Goal: Task Accomplishment & Management: Use online tool/utility

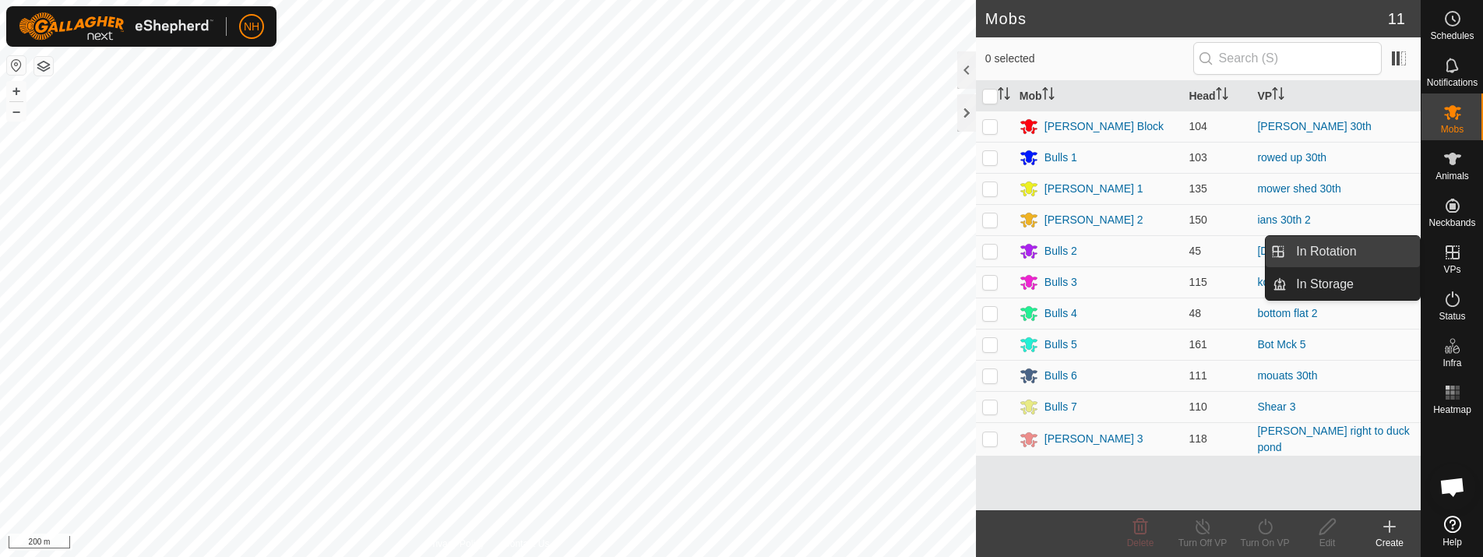
click at [1322, 246] on link "In Rotation" at bounding box center [1353, 251] width 133 height 31
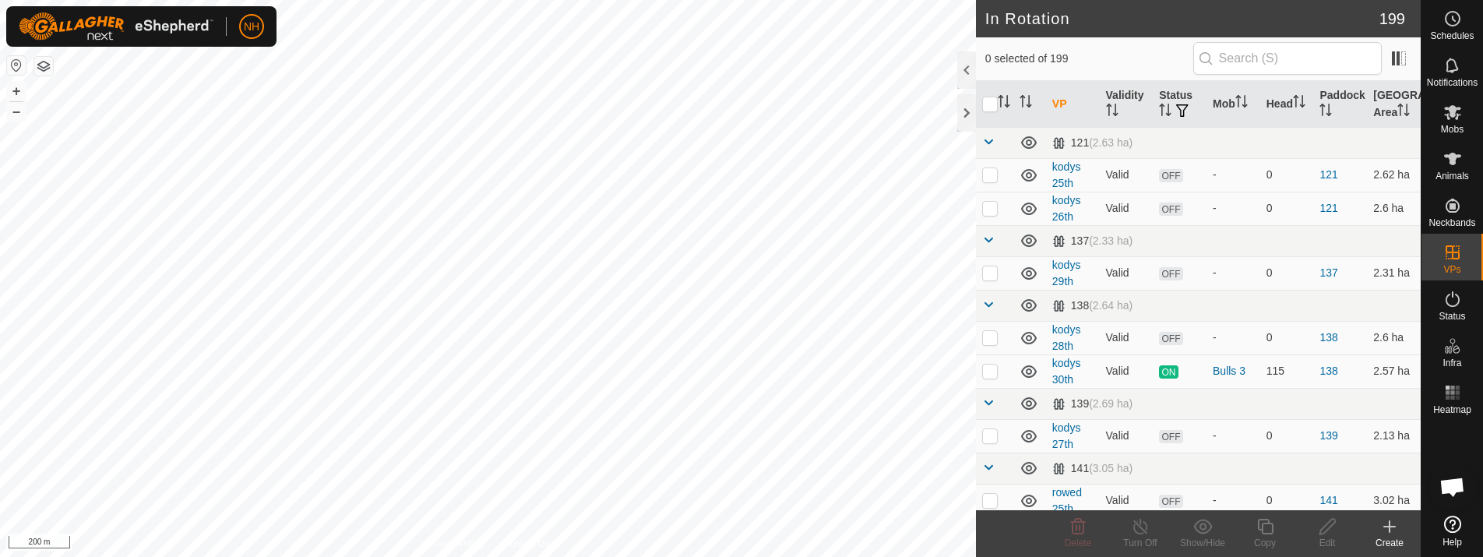
click at [1387, 530] on icon at bounding box center [1389, 526] width 19 height 19
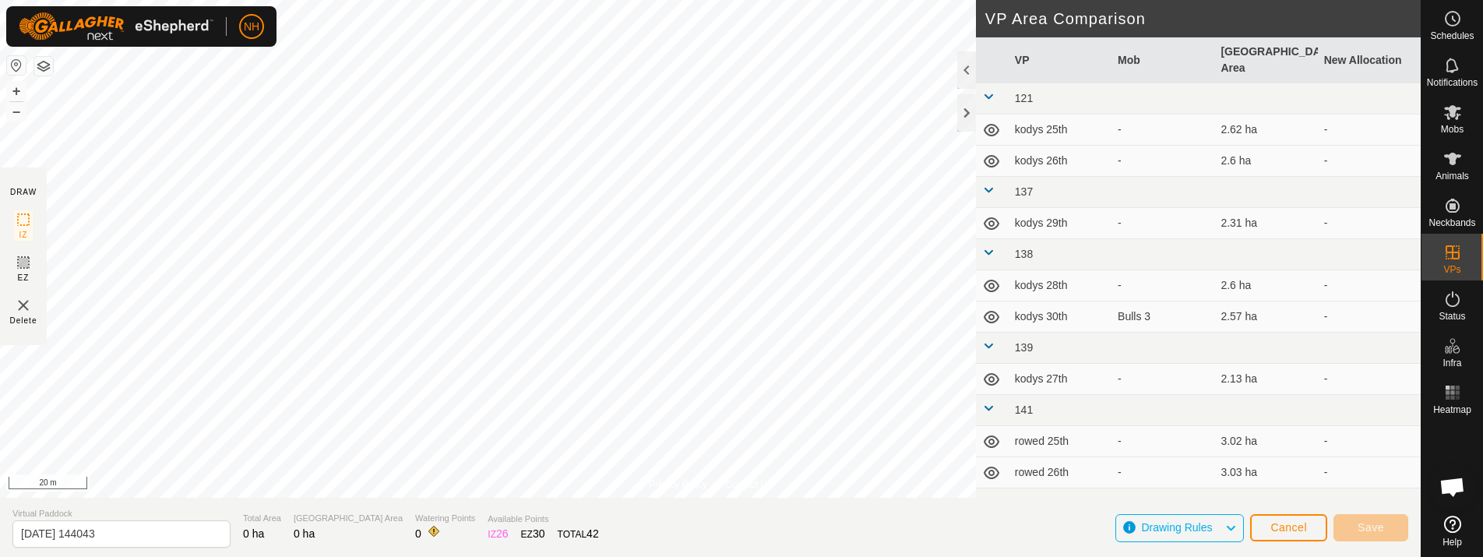
click at [1098, 353] on div "Privacy Policy Contact Us RU 1 Type: trough Capacity: 100L Water Level: 100% Dr…" at bounding box center [710, 278] width 1421 height 557
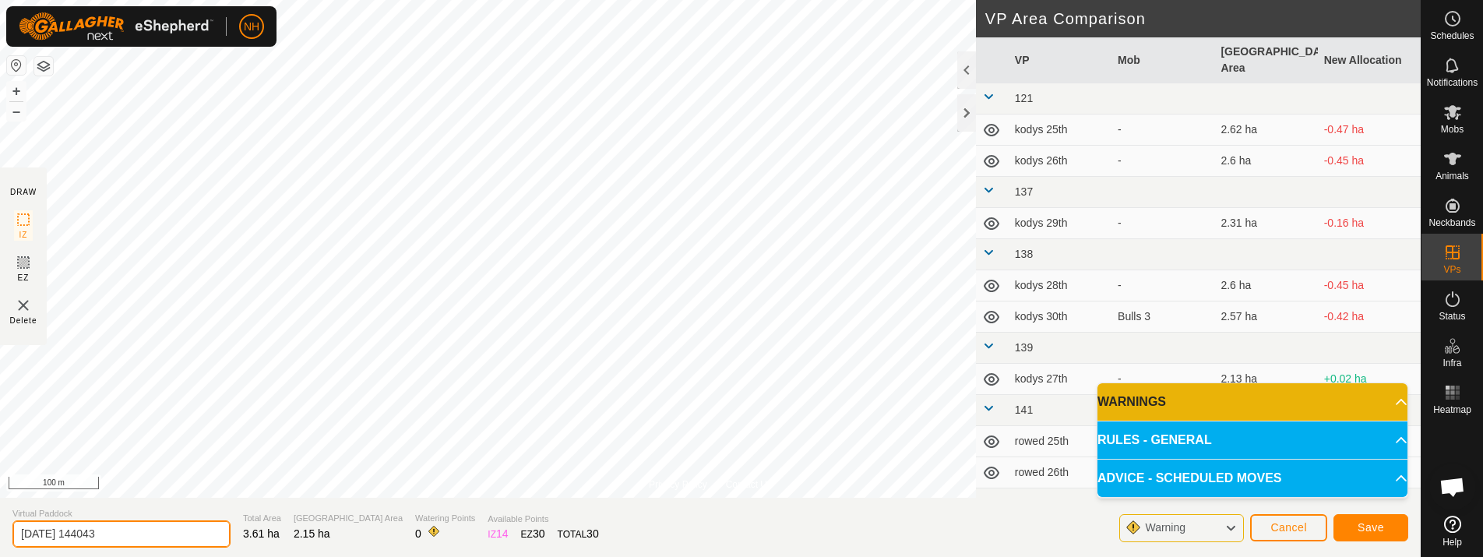
click at [181, 533] on input "[DATE] 144043" at bounding box center [121, 533] width 218 height 27
type input "2"
type input "mower shed 30th 2"
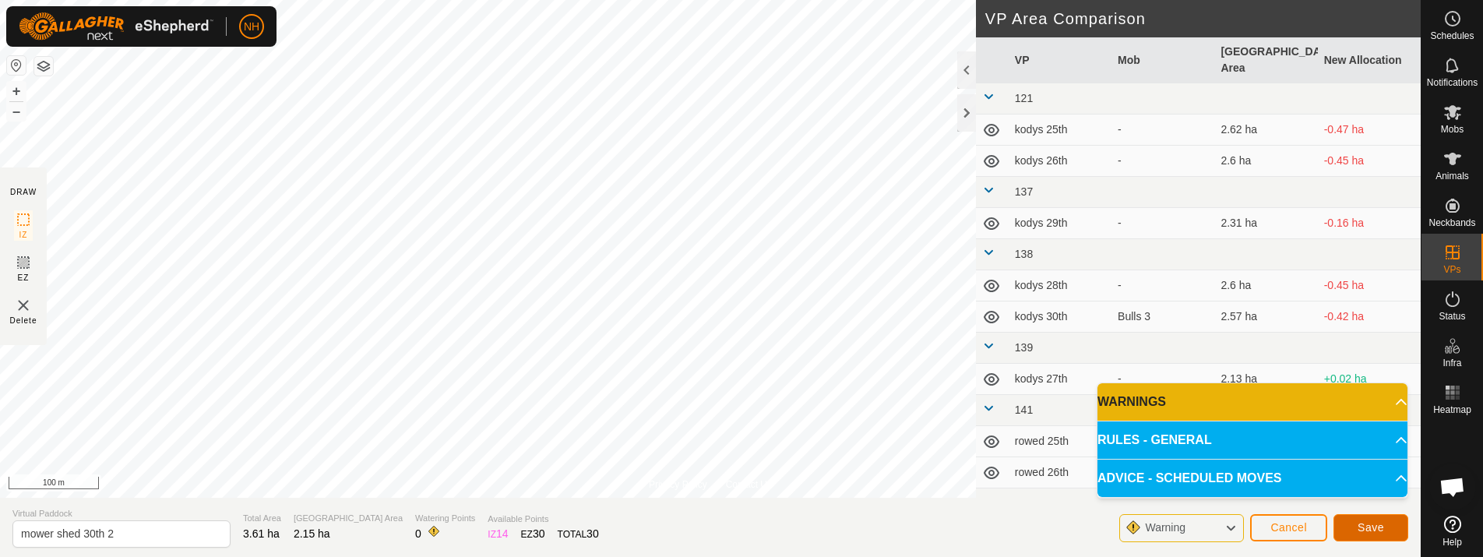
click at [1371, 522] on span "Save" at bounding box center [1370, 527] width 26 height 12
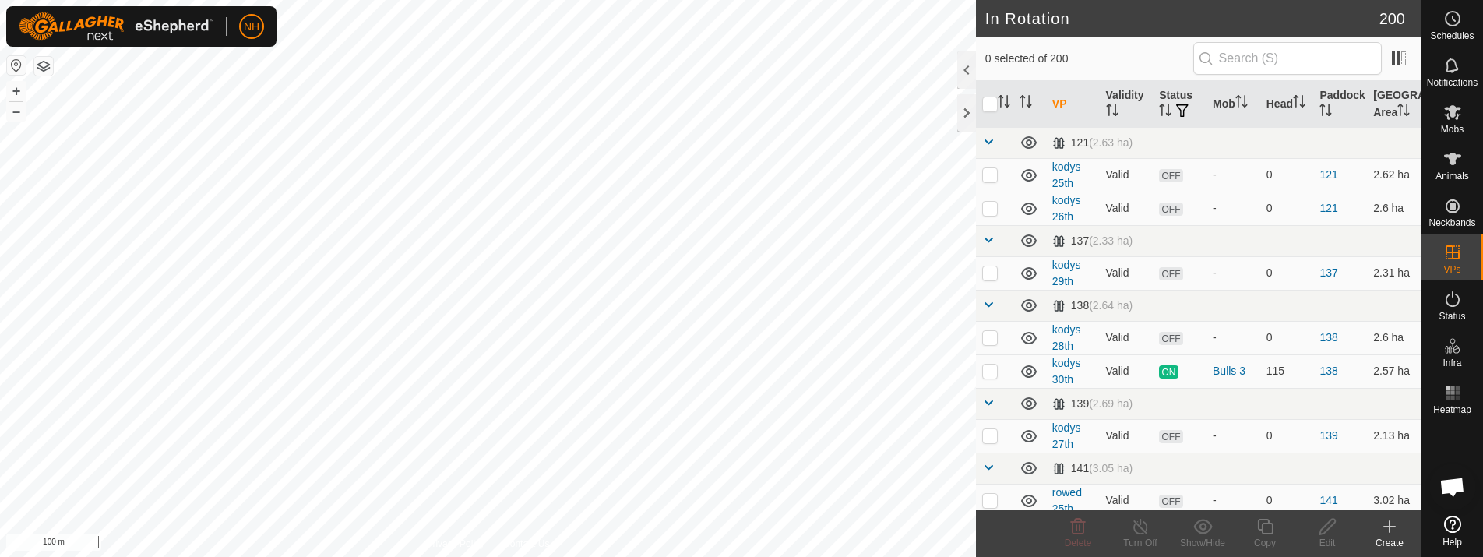
click at [454, 357] on div "NH Schedules Notifications Mobs Animals Neckbands VPs Status Infra Heatmap Help…" at bounding box center [741, 278] width 1483 height 557
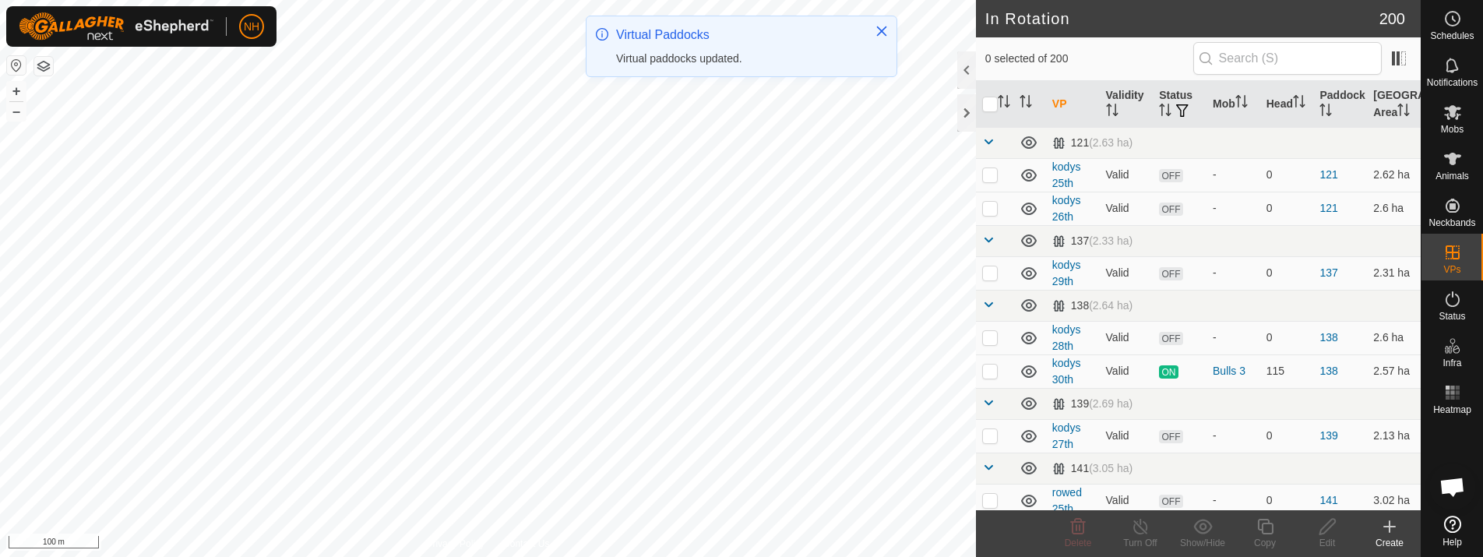
click at [1390, 533] on icon at bounding box center [1389, 526] width 19 height 19
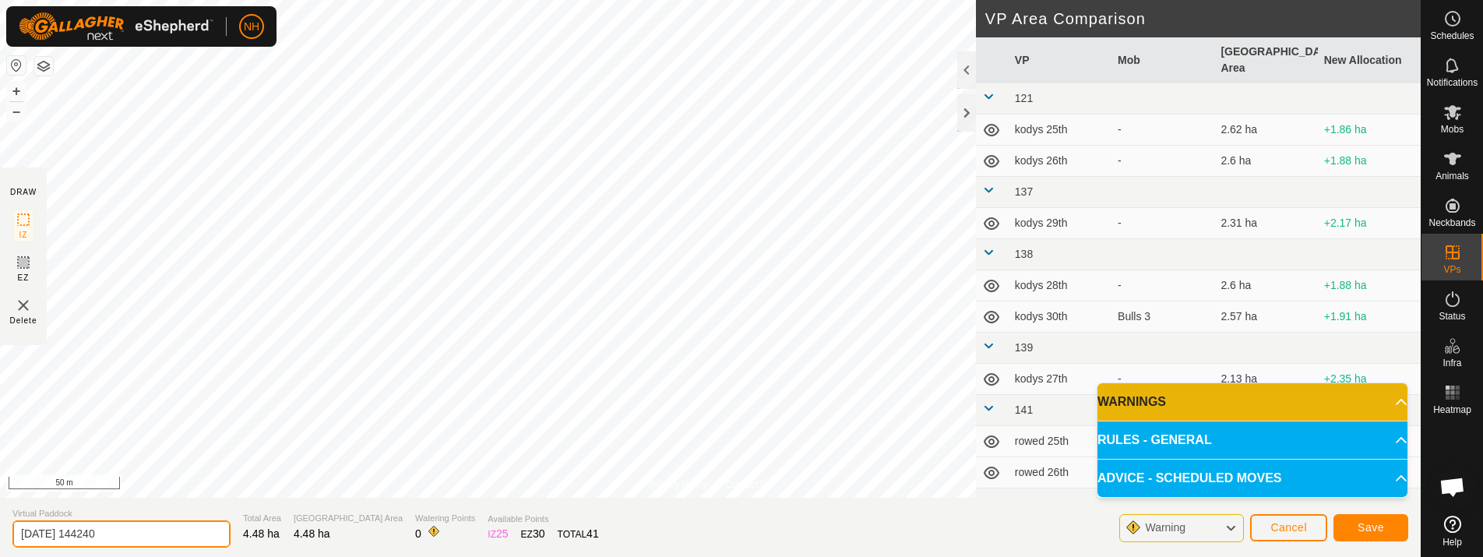
drag, startPoint x: 178, startPoint y: 530, endPoint x: 182, endPoint y: 523, distance: 8.7
click at [182, 523] on input "[DATE] 144240" at bounding box center [121, 533] width 218 height 27
type input "2"
type input "[PERSON_NAME] 30th 2"
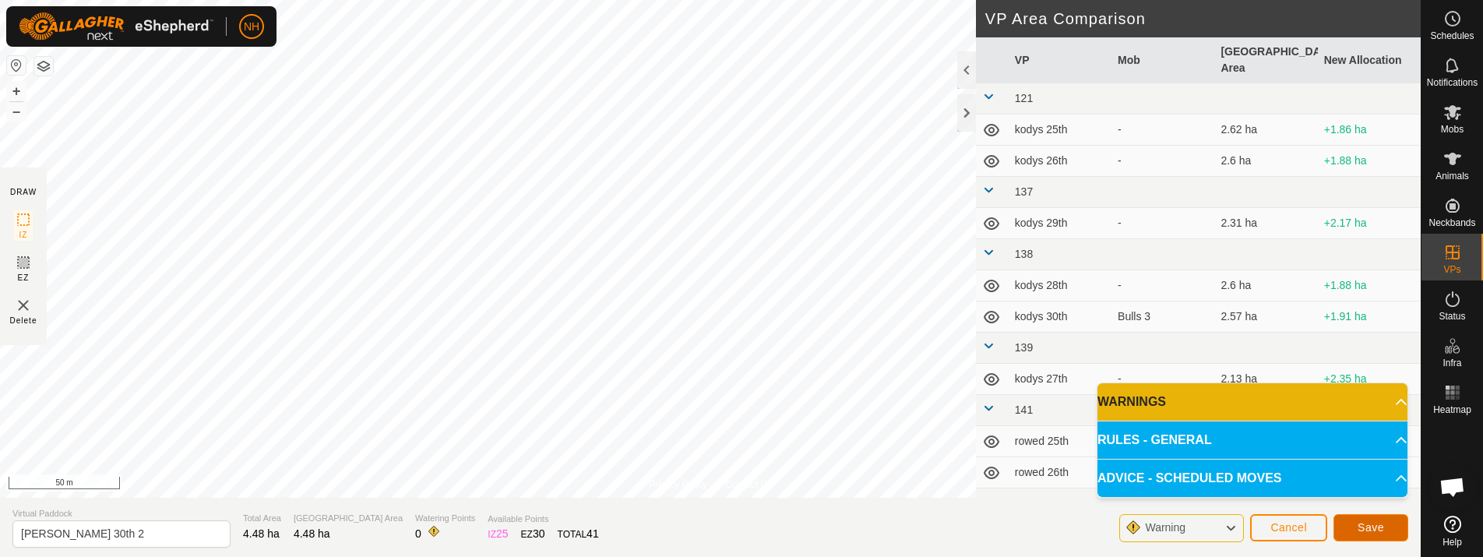
click at [1363, 530] on span "Save" at bounding box center [1370, 527] width 26 height 12
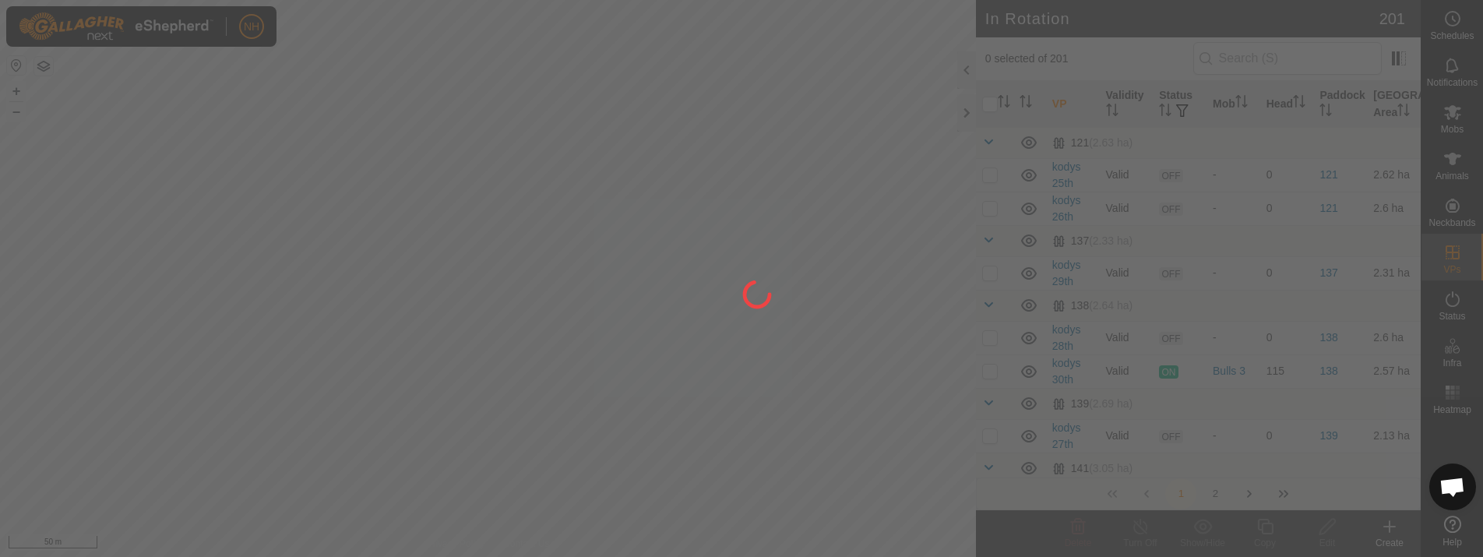
drag, startPoint x: 299, startPoint y: 223, endPoint x: 449, endPoint y: 284, distance: 162.4
click at [449, 284] on div at bounding box center [741, 278] width 1483 height 557
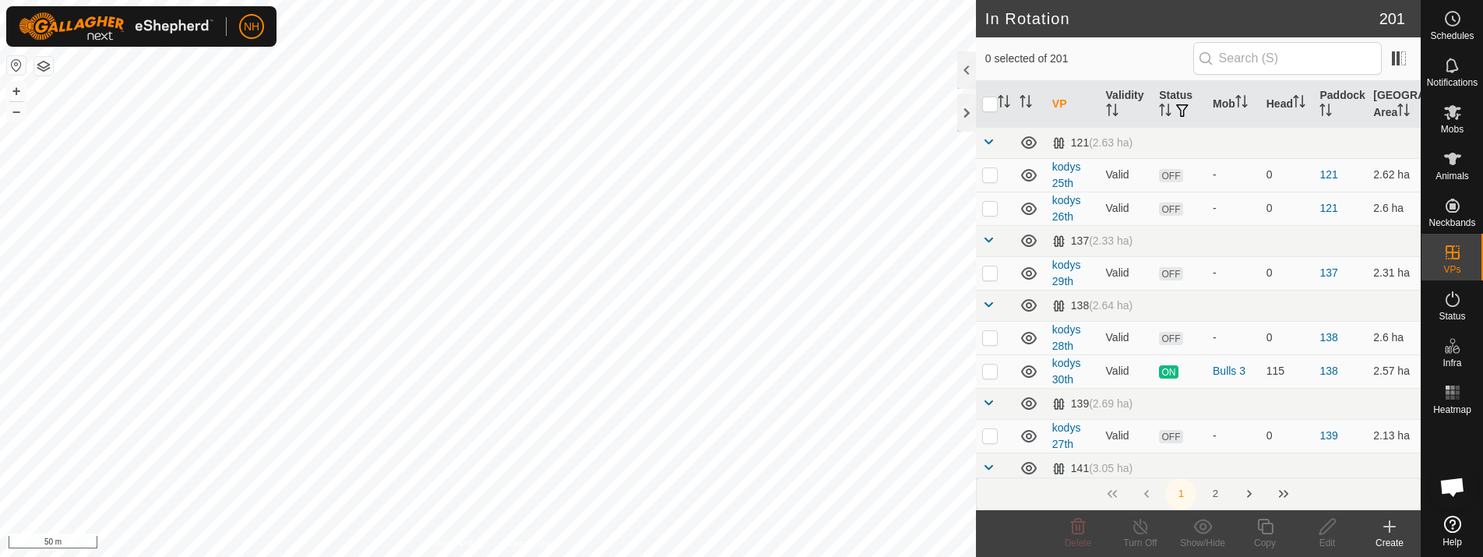
click at [1396, 528] on icon at bounding box center [1389, 526] width 19 height 19
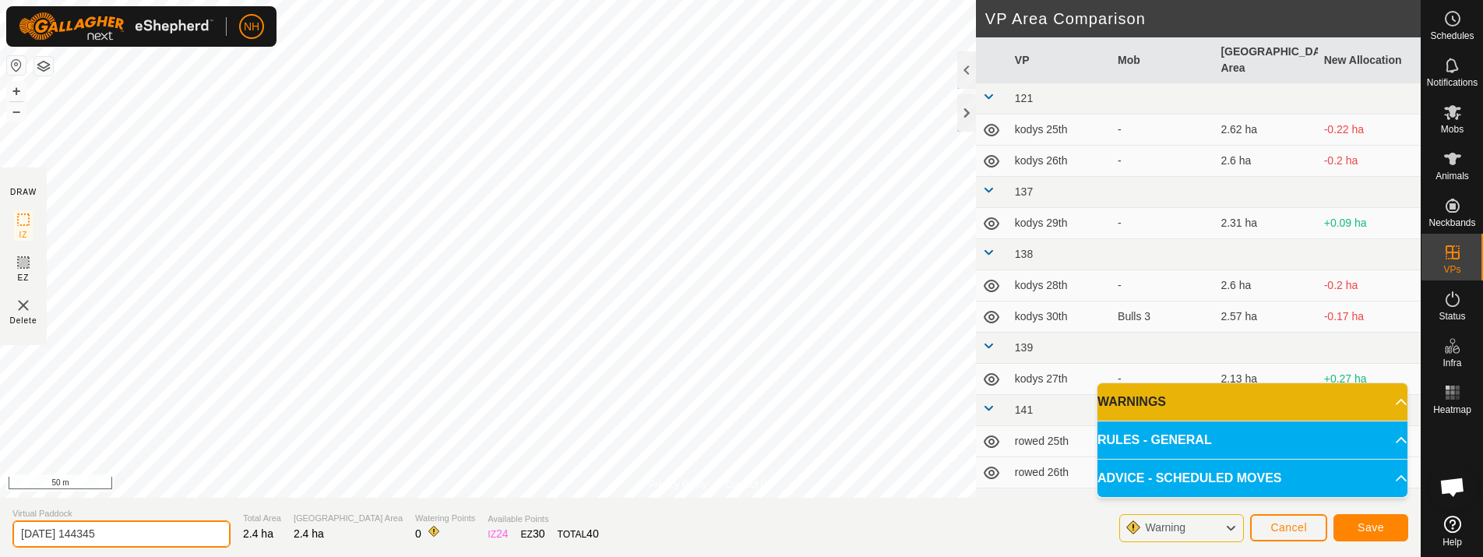
click at [146, 526] on input "[DATE] 144345" at bounding box center [121, 533] width 218 height 27
type input "2"
type input "[PERSON_NAME] 30th 2 bk"
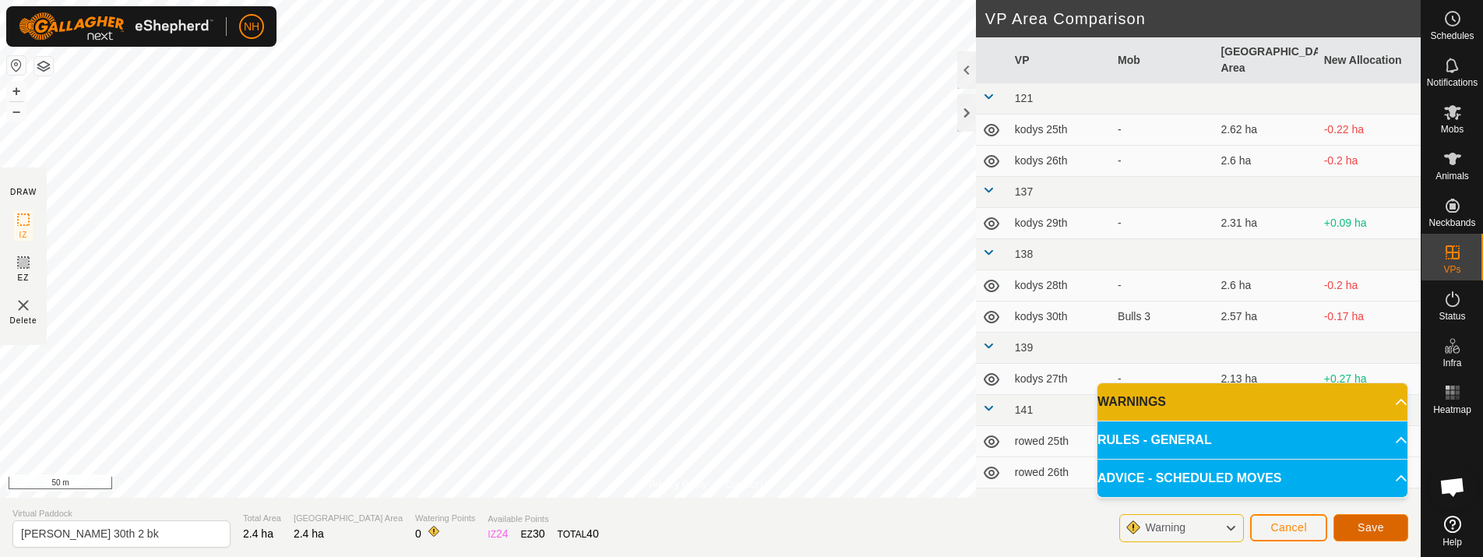
click at [1360, 526] on span "Save" at bounding box center [1370, 527] width 26 height 12
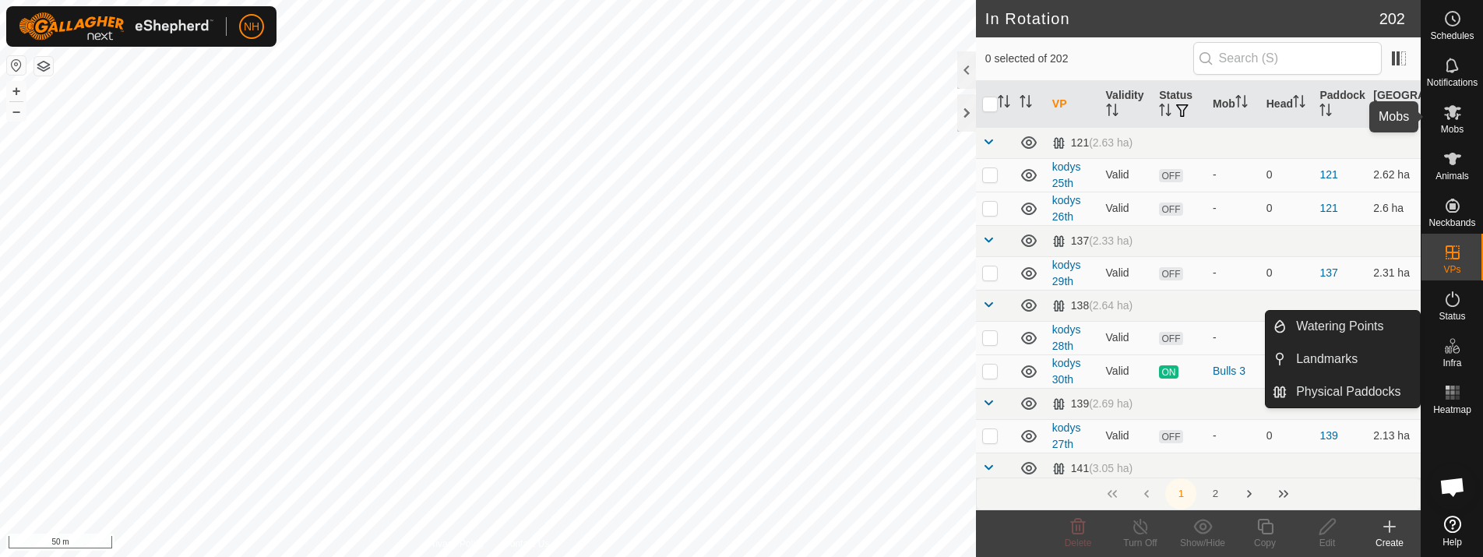
click at [1451, 120] on icon at bounding box center [1452, 112] width 19 height 19
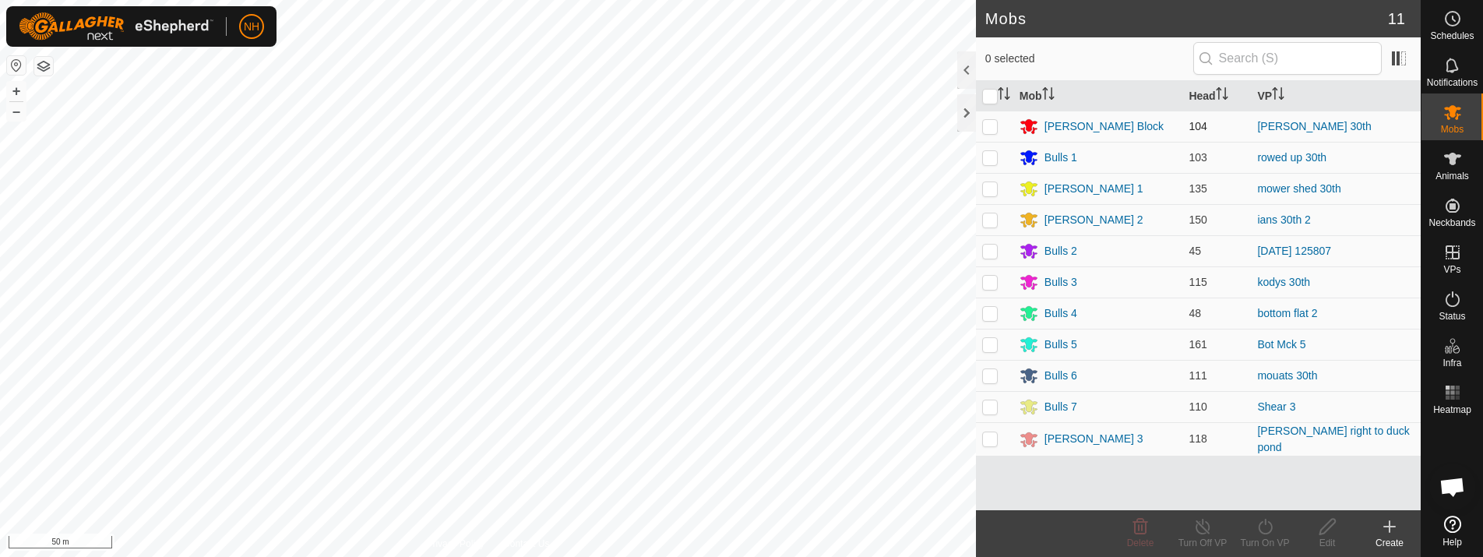
click at [995, 126] on p-checkbox at bounding box center [990, 126] width 16 height 12
checkbox input "true"
click at [1271, 521] on icon at bounding box center [1264, 526] width 19 height 19
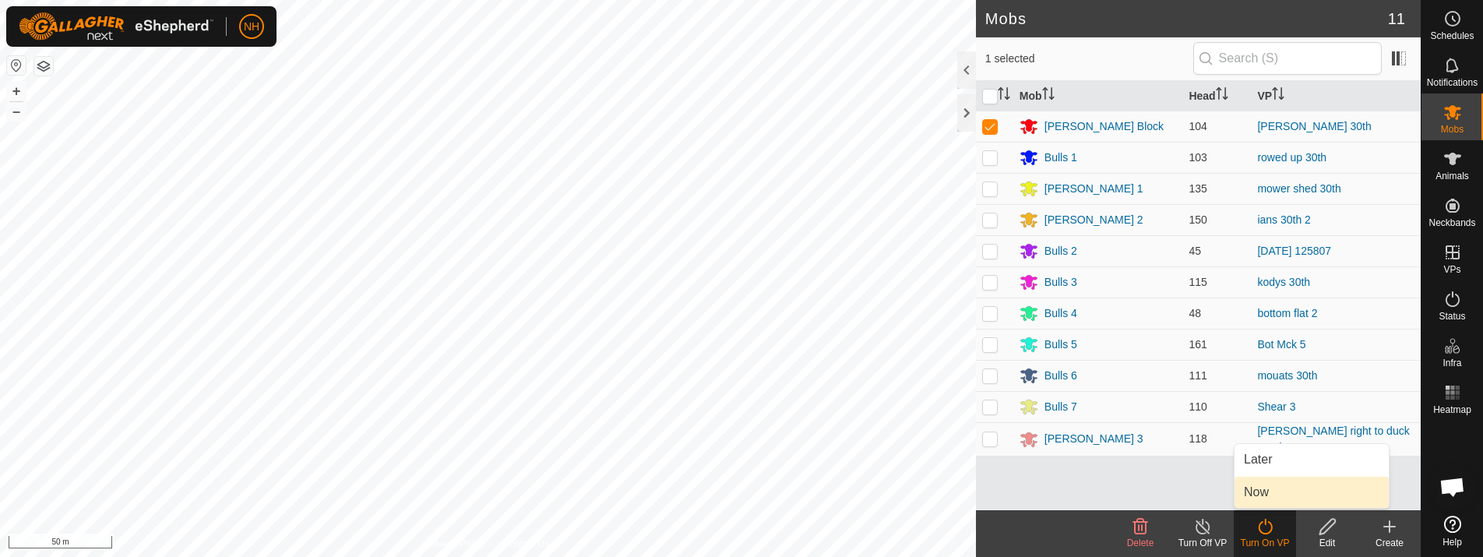
click at [1259, 484] on link "Now" at bounding box center [1311, 492] width 154 height 31
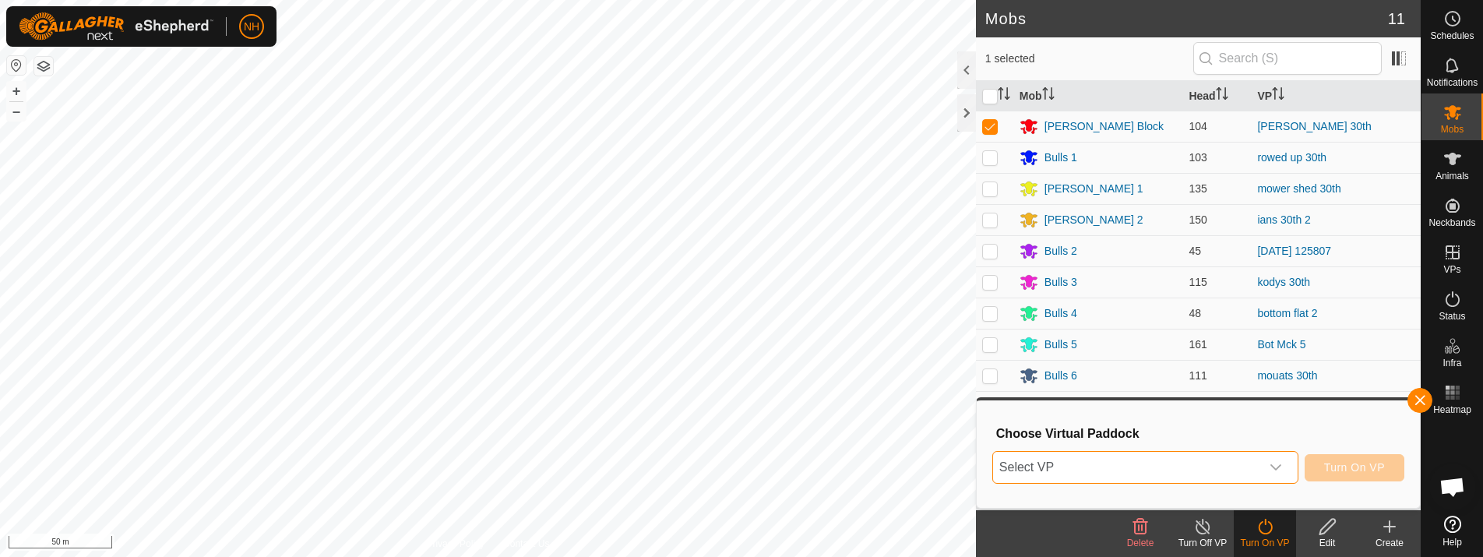
click at [1194, 464] on span "Select VP" at bounding box center [1126, 467] width 267 height 31
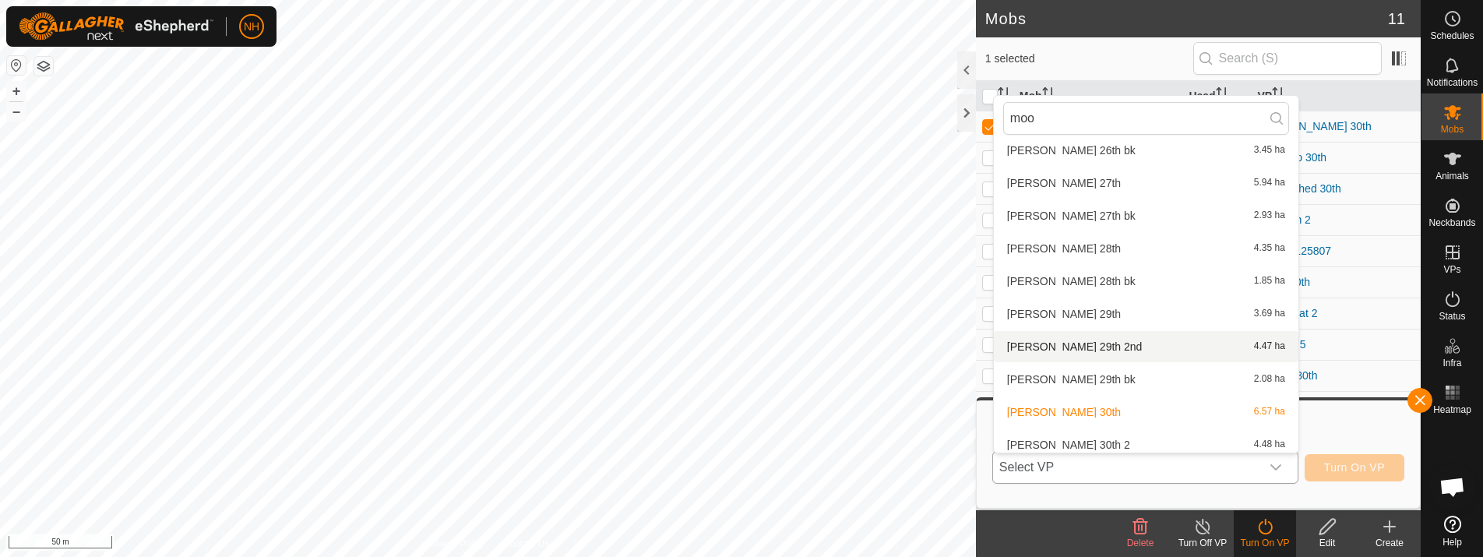
scroll to position [246, 0]
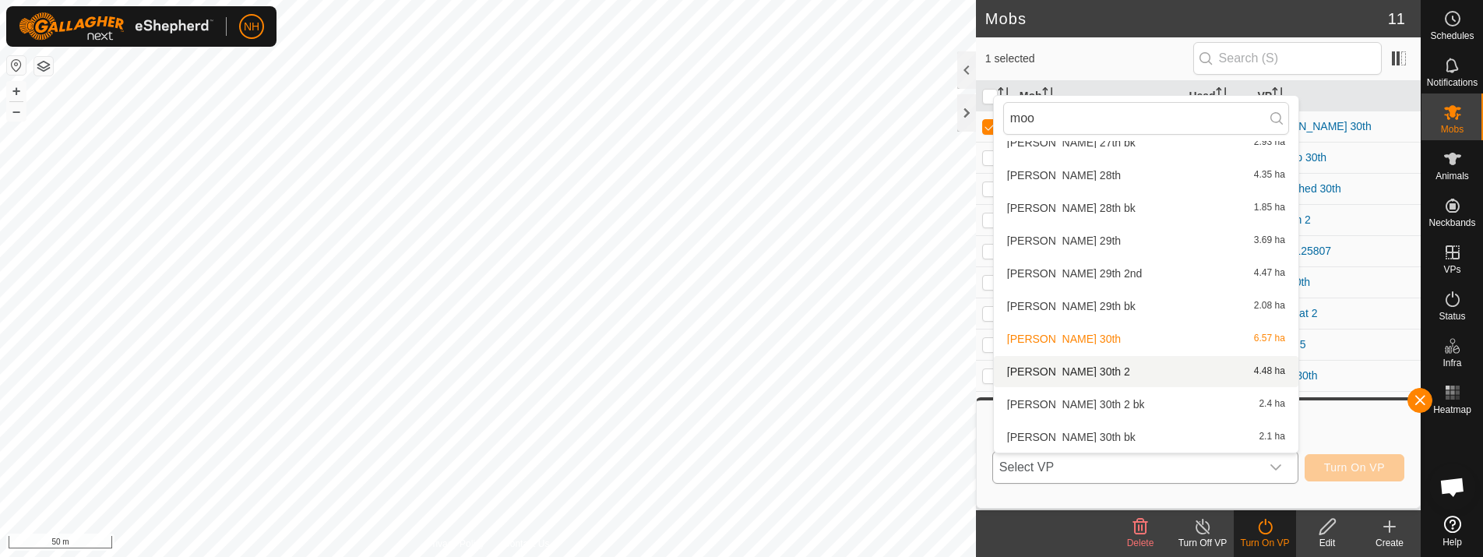
type input "moo"
click at [1086, 371] on li "[PERSON_NAME] 30th 2 4.48 ha" at bounding box center [1146, 371] width 305 height 31
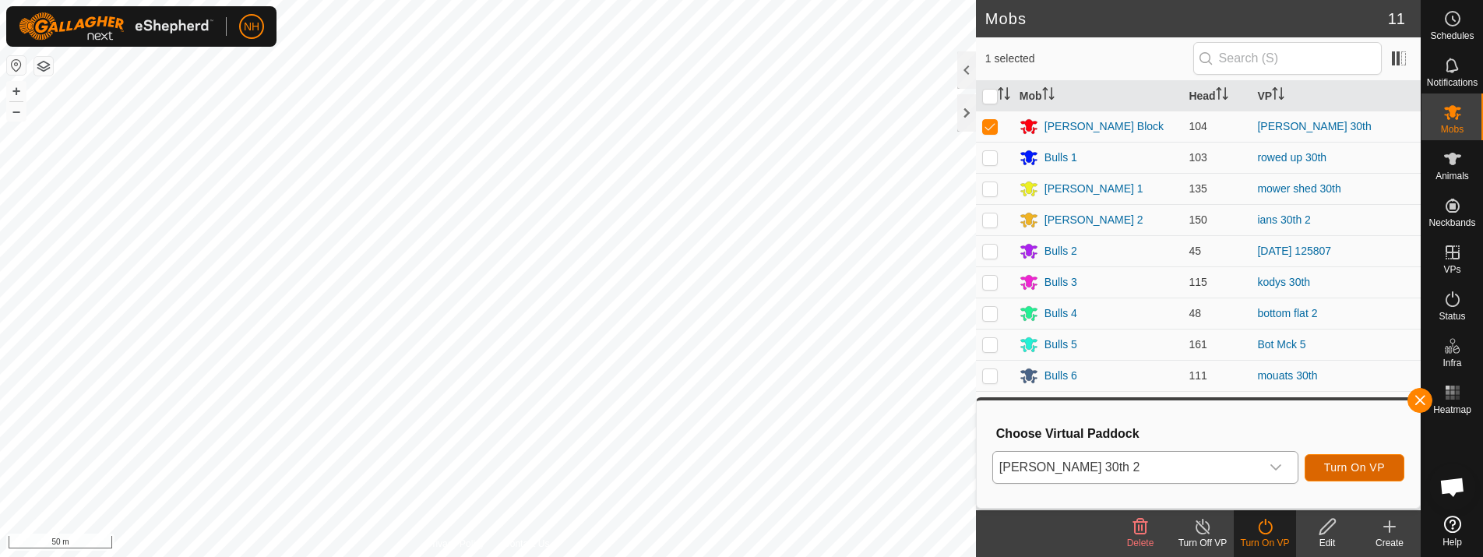
click at [1326, 463] on span "Turn On VP" at bounding box center [1354, 467] width 61 height 12
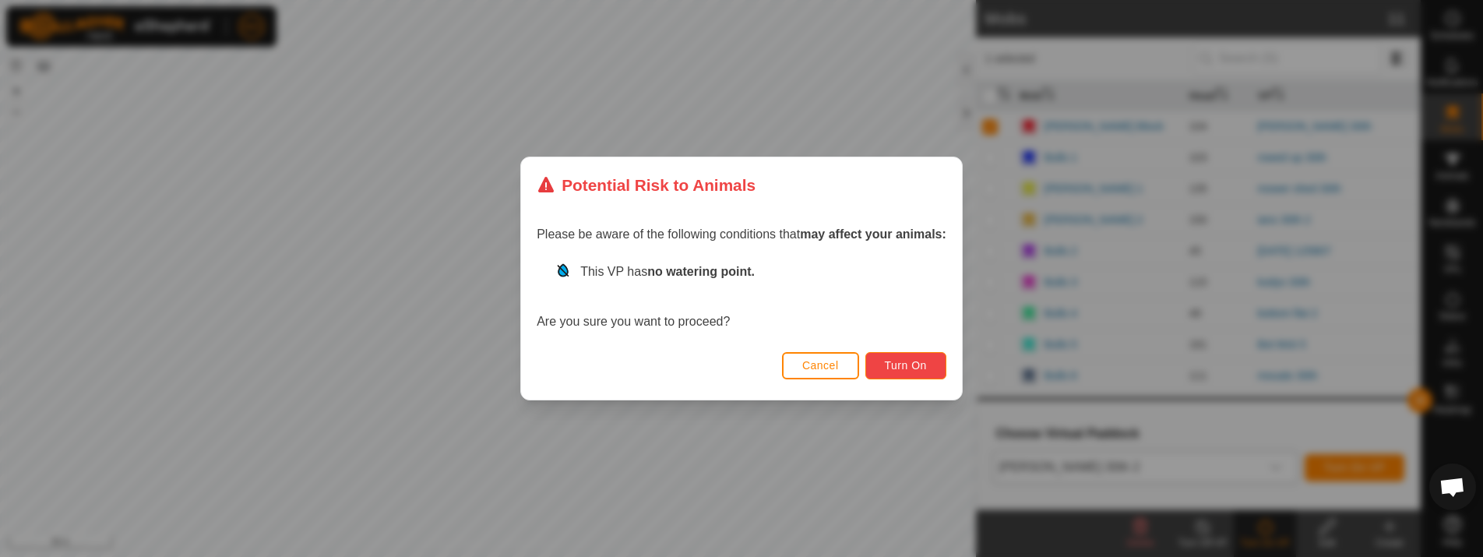
click at [889, 356] on button "Turn On" at bounding box center [905, 365] width 81 height 27
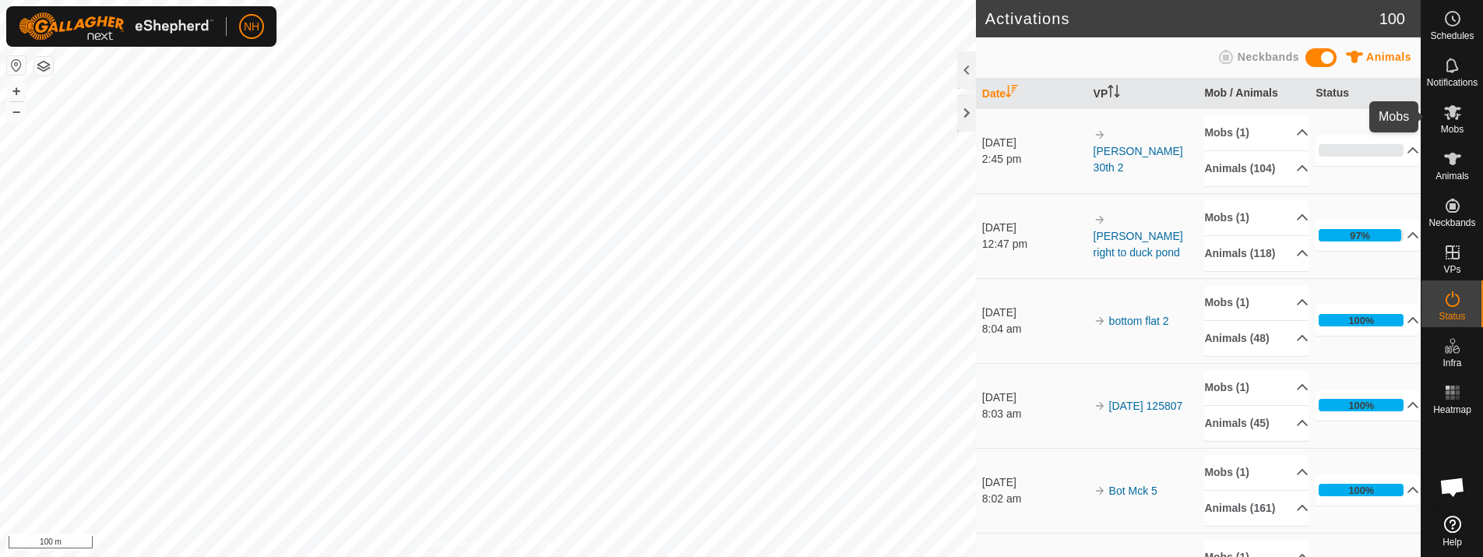
click at [1438, 121] on div "Mobs" at bounding box center [1452, 116] width 62 height 47
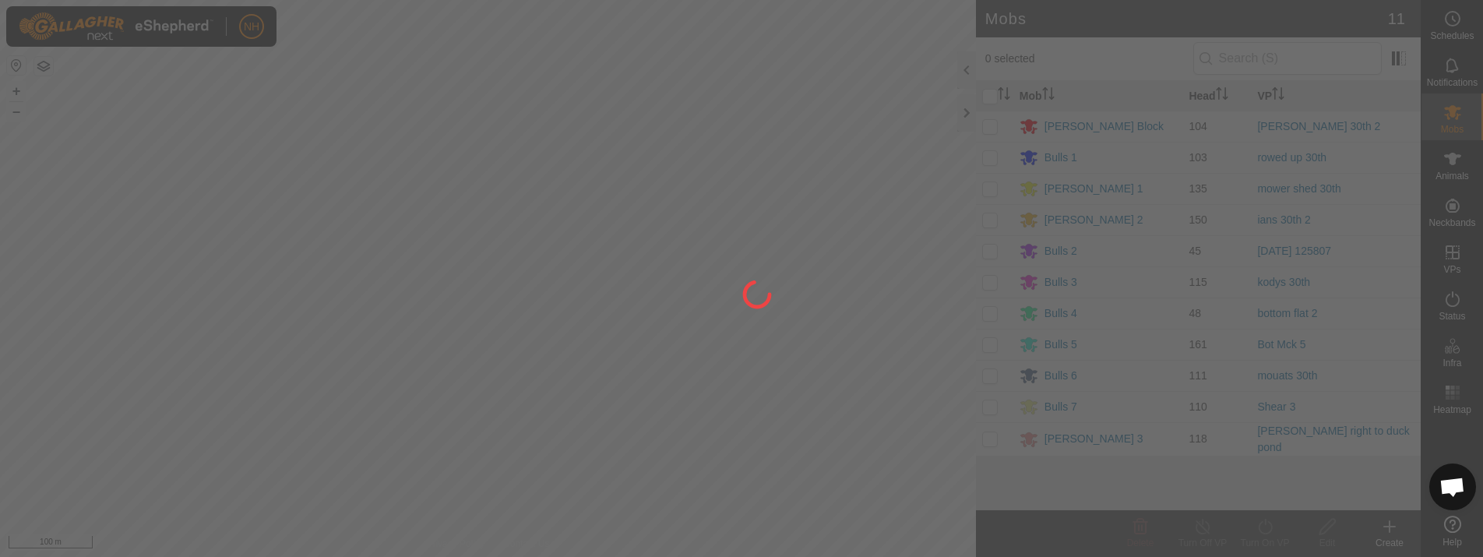
click at [1454, 113] on div at bounding box center [741, 278] width 1483 height 557
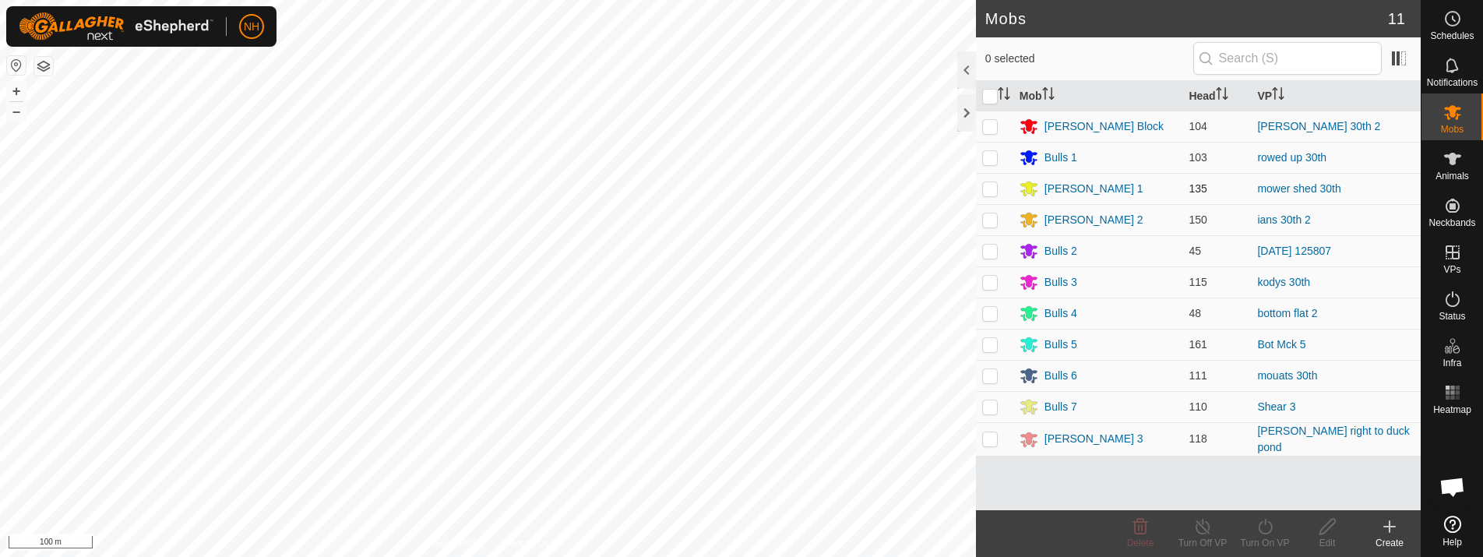
click at [988, 187] on p-checkbox at bounding box center [990, 188] width 16 height 12
checkbox input "true"
click at [1266, 520] on icon at bounding box center [1265, 527] width 14 height 16
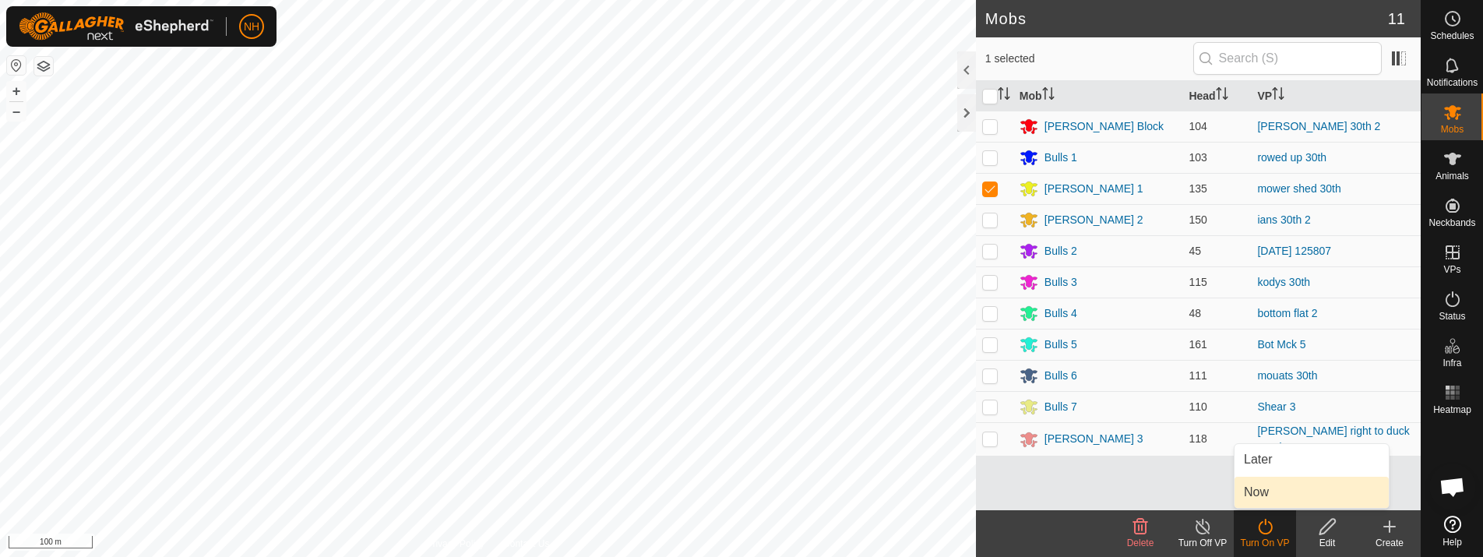
click at [1263, 484] on link "Now" at bounding box center [1311, 492] width 154 height 31
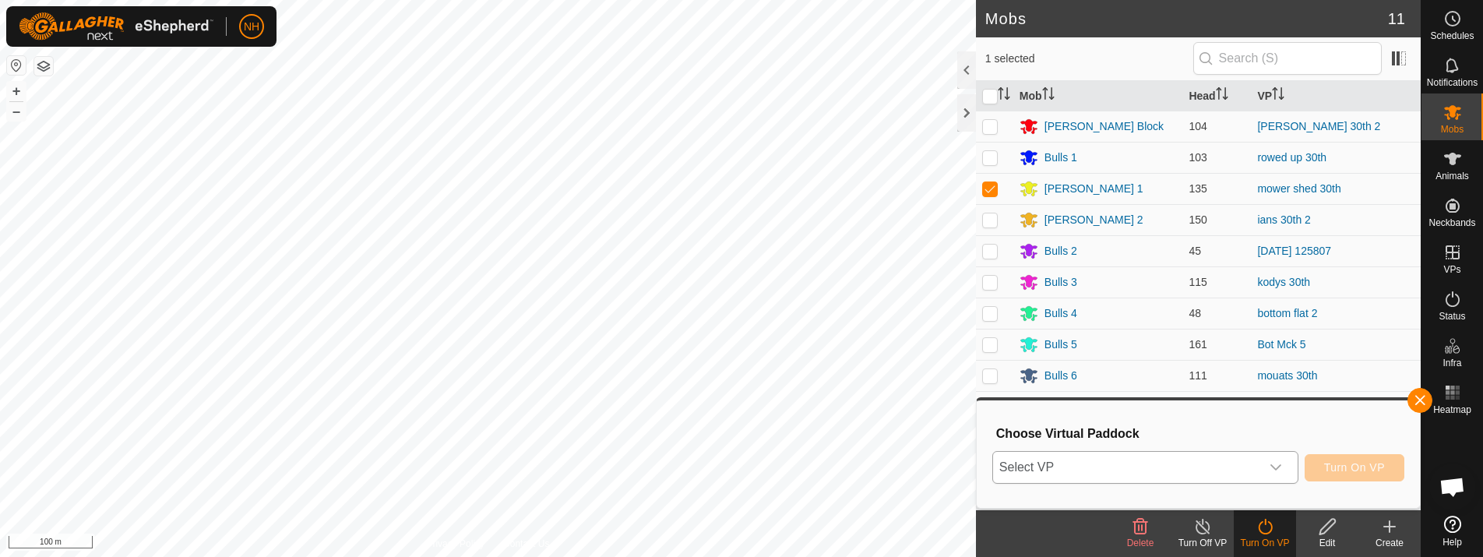
click at [1076, 462] on span "Select VP" at bounding box center [1126, 467] width 267 height 31
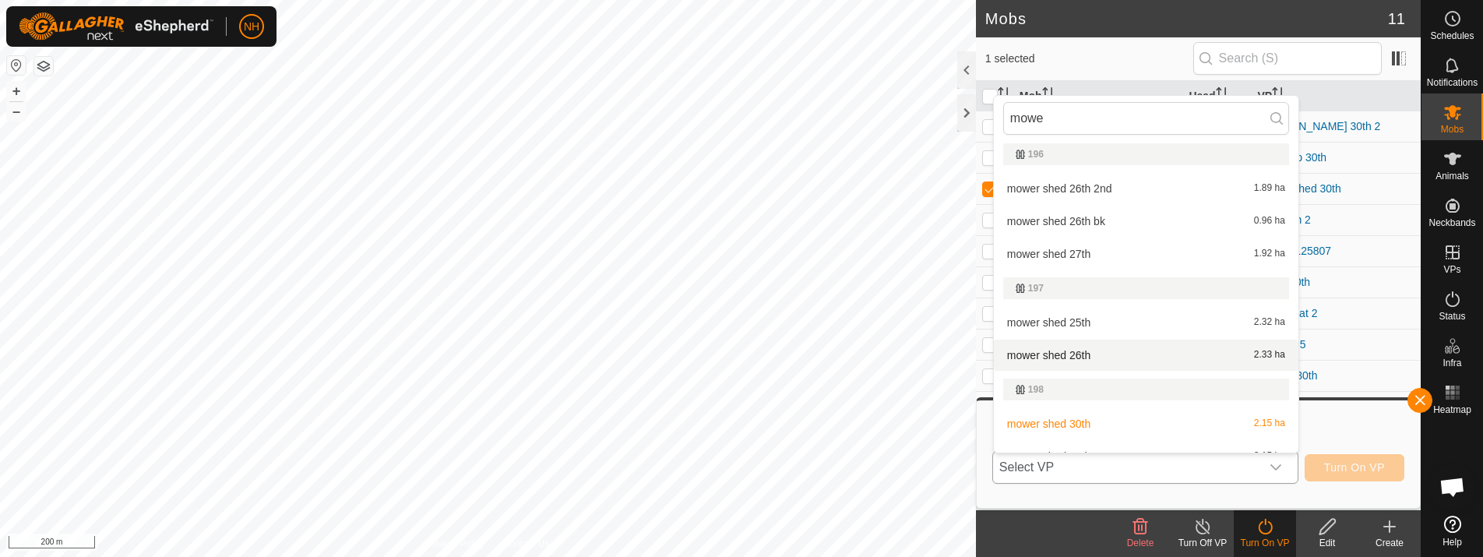
scroll to position [157, 0]
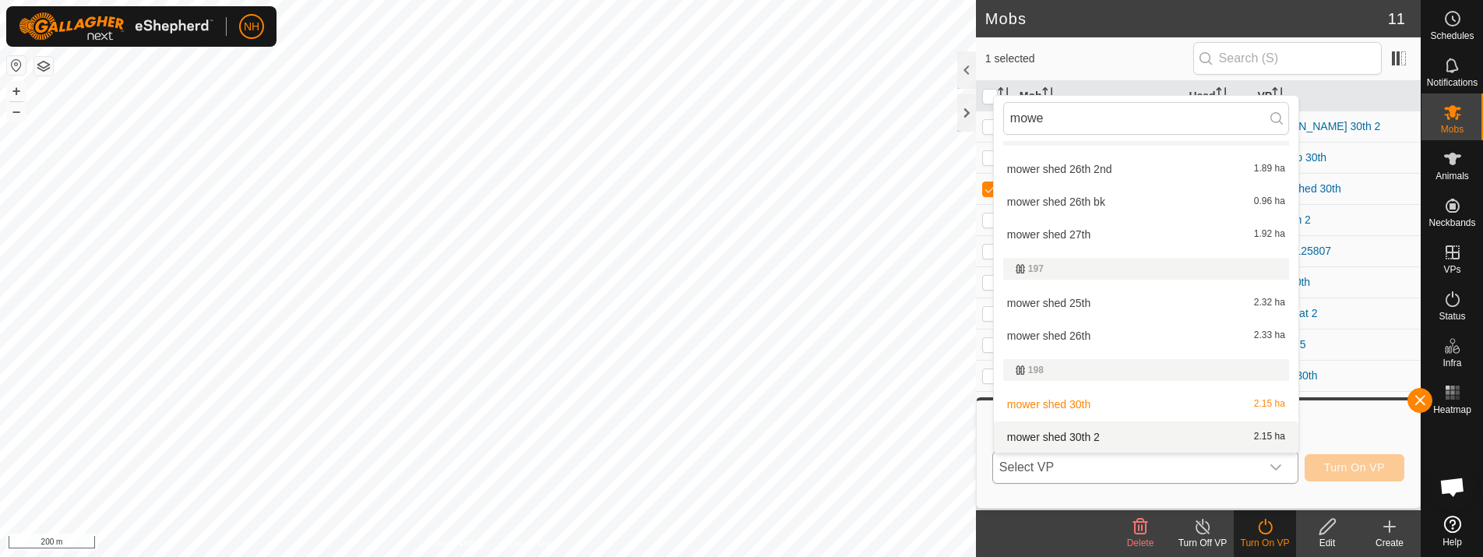
type input "mowe"
click at [1053, 438] on li "mower shed 30th 2 2.15 ha" at bounding box center [1146, 436] width 305 height 31
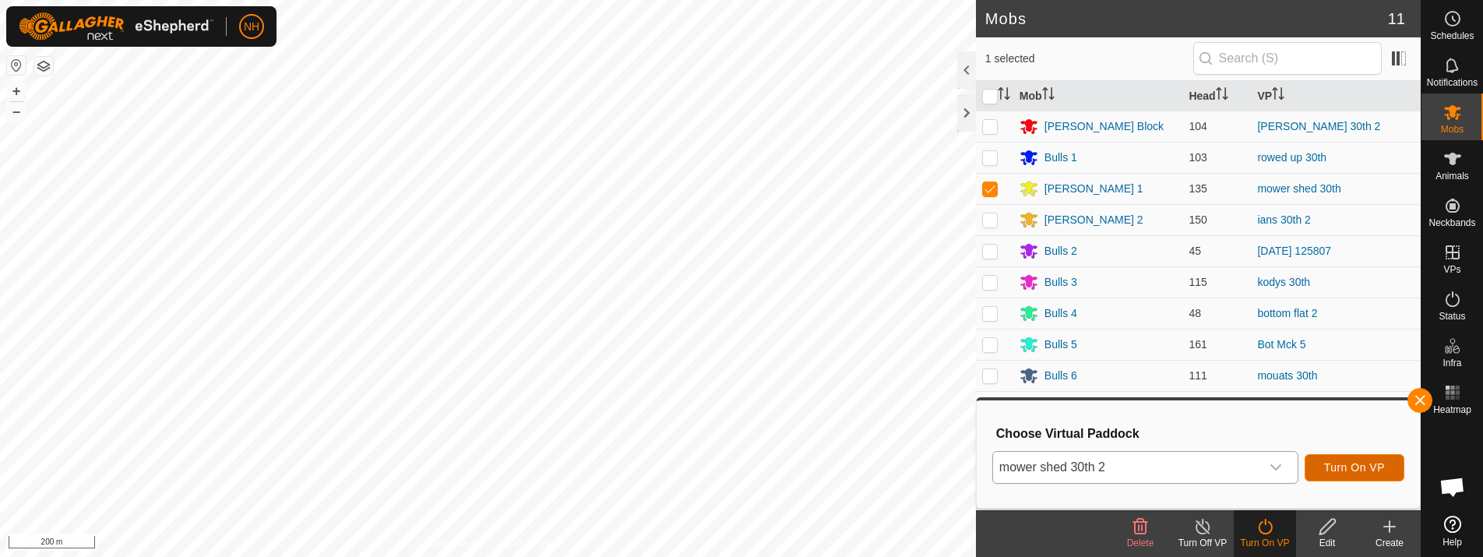
click at [1357, 462] on span "Turn On VP" at bounding box center [1354, 467] width 61 height 12
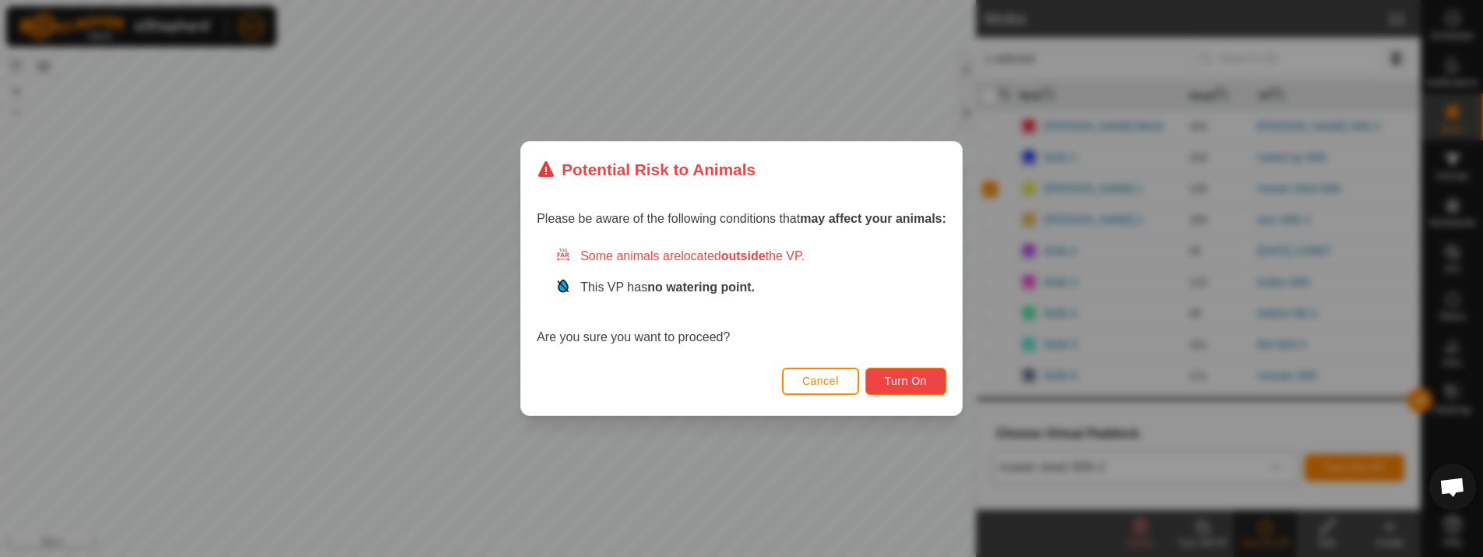
click at [902, 382] on span "Turn On" at bounding box center [906, 381] width 42 height 12
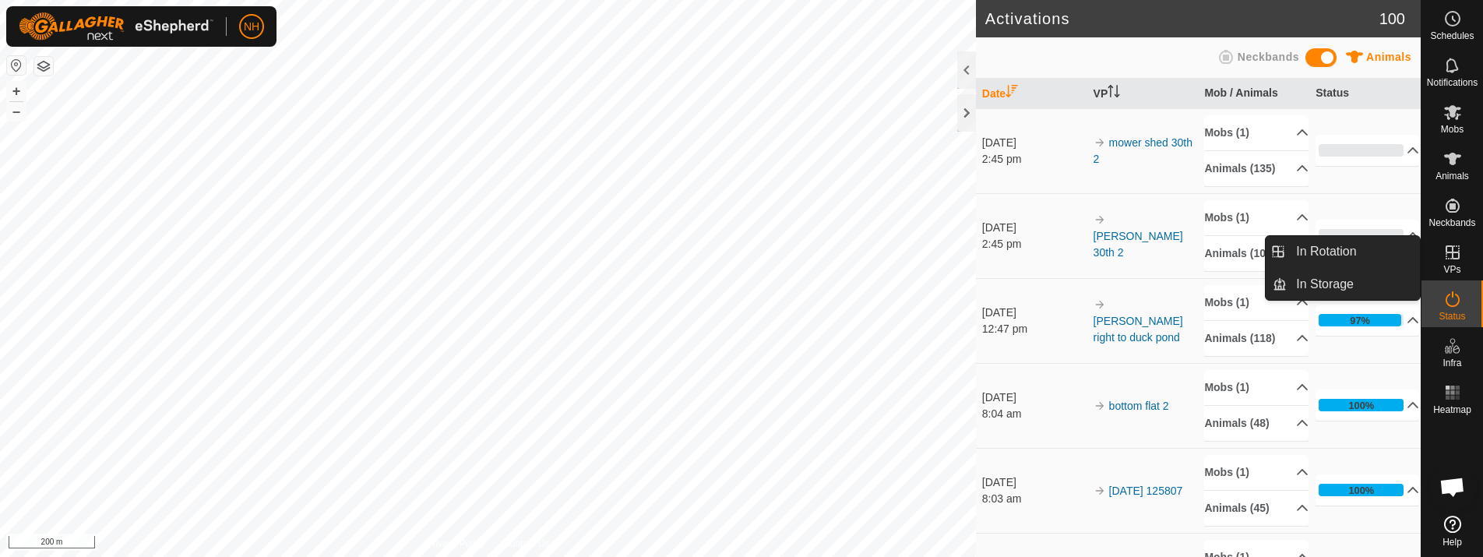
click at [1457, 256] on icon at bounding box center [1452, 252] width 19 height 19
click at [1305, 252] on link "In Rotation" at bounding box center [1353, 251] width 133 height 31
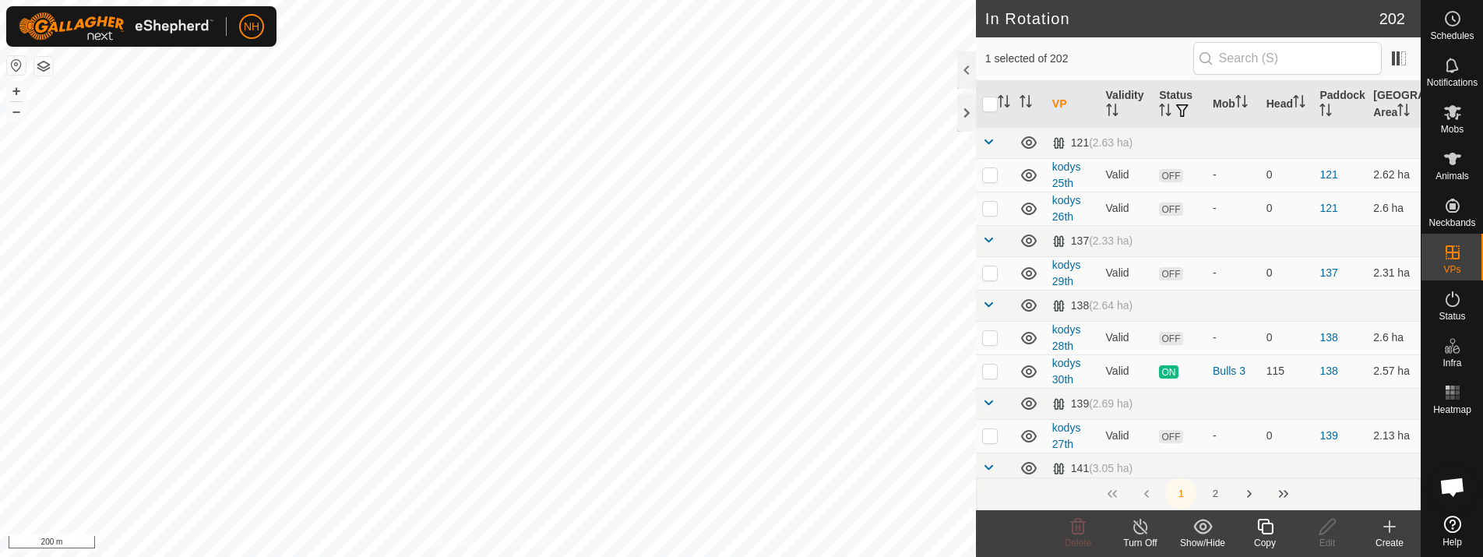
click at [1386, 526] on icon at bounding box center [1389, 526] width 11 height 0
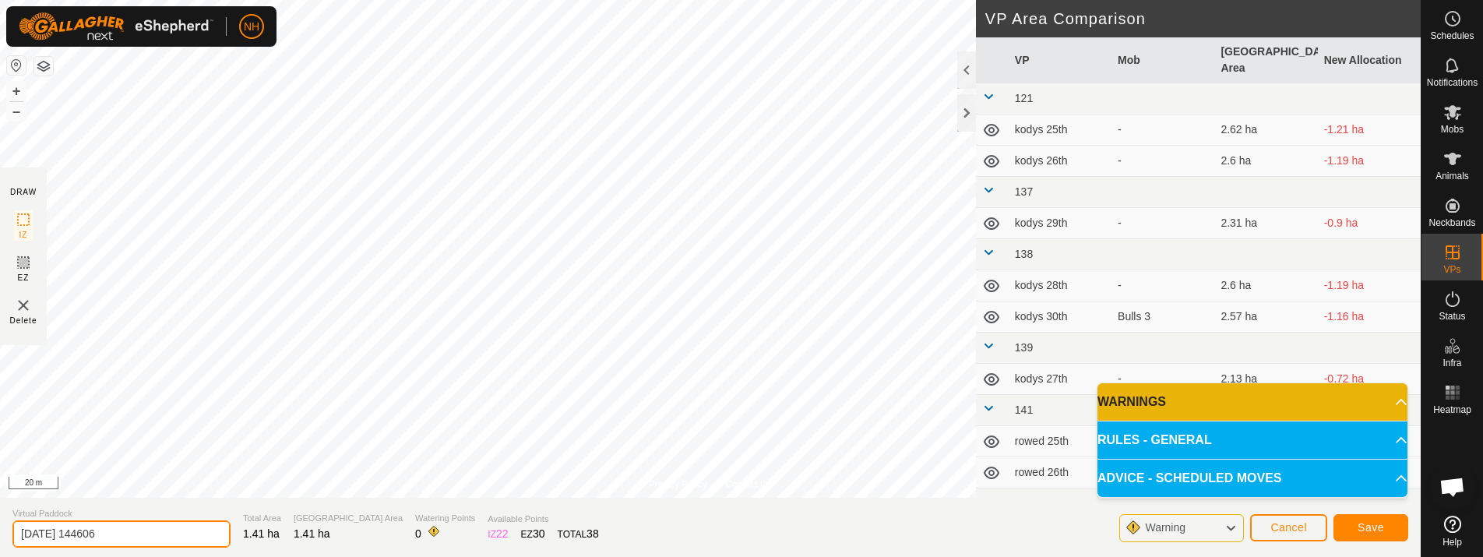
click at [197, 532] on input "[DATE] 144606" at bounding box center [121, 533] width 218 height 27
type input "2"
type input "mower shed 30th 2 bk"
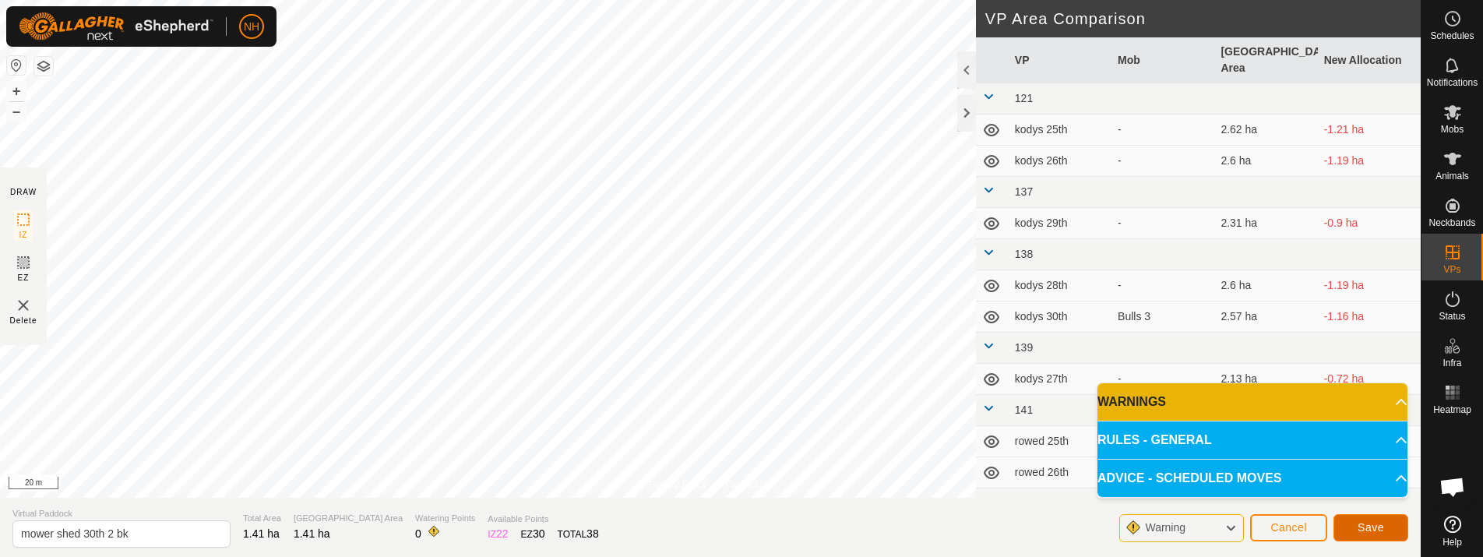
click at [1364, 526] on span "Save" at bounding box center [1370, 527] width 26 height 12
